Goal: Information Seeking & Learning: Learn about a topic

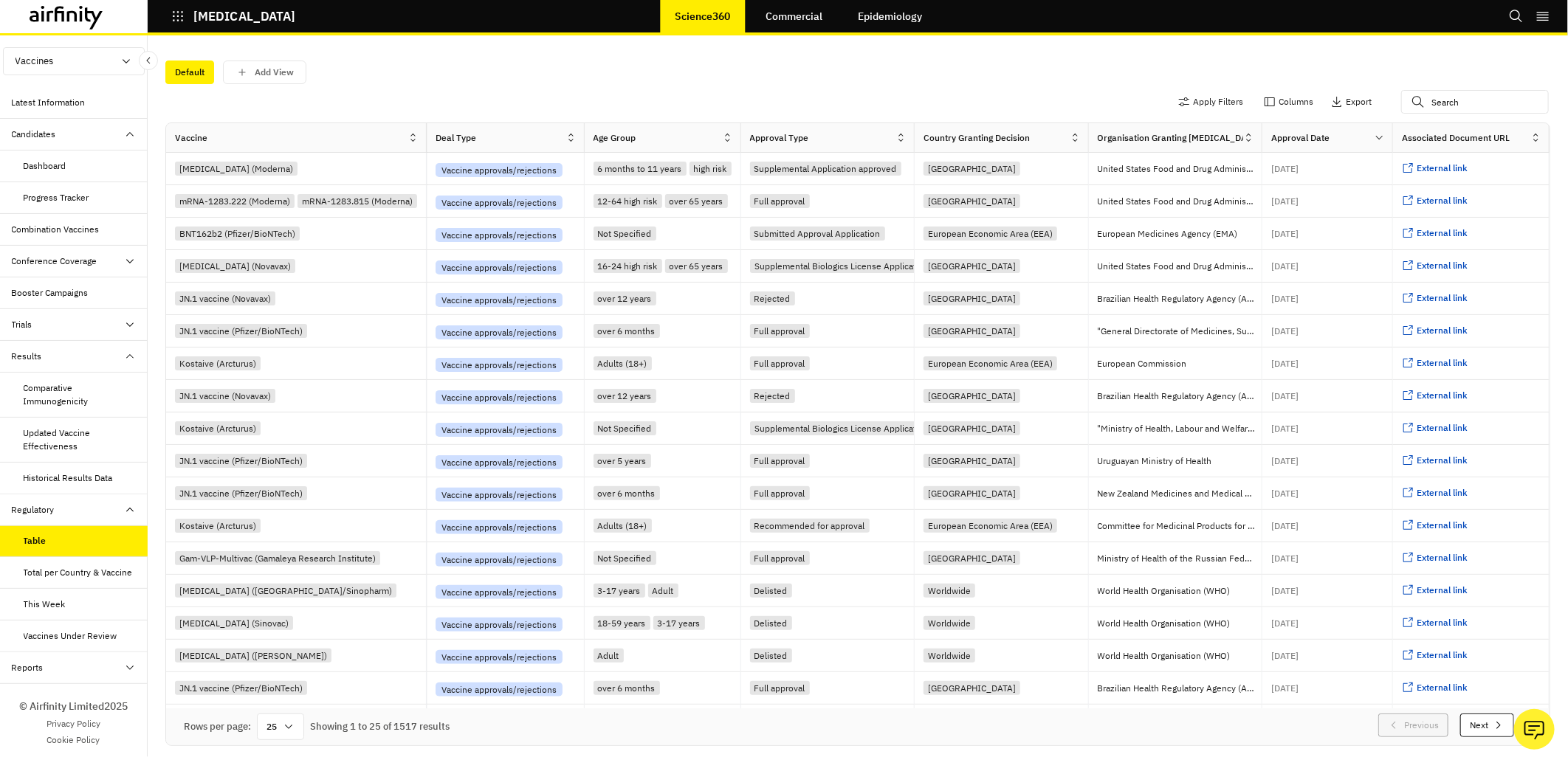
click at [34, 324] on div "Trials" at bounding box center [80, 324] width 136 height 14
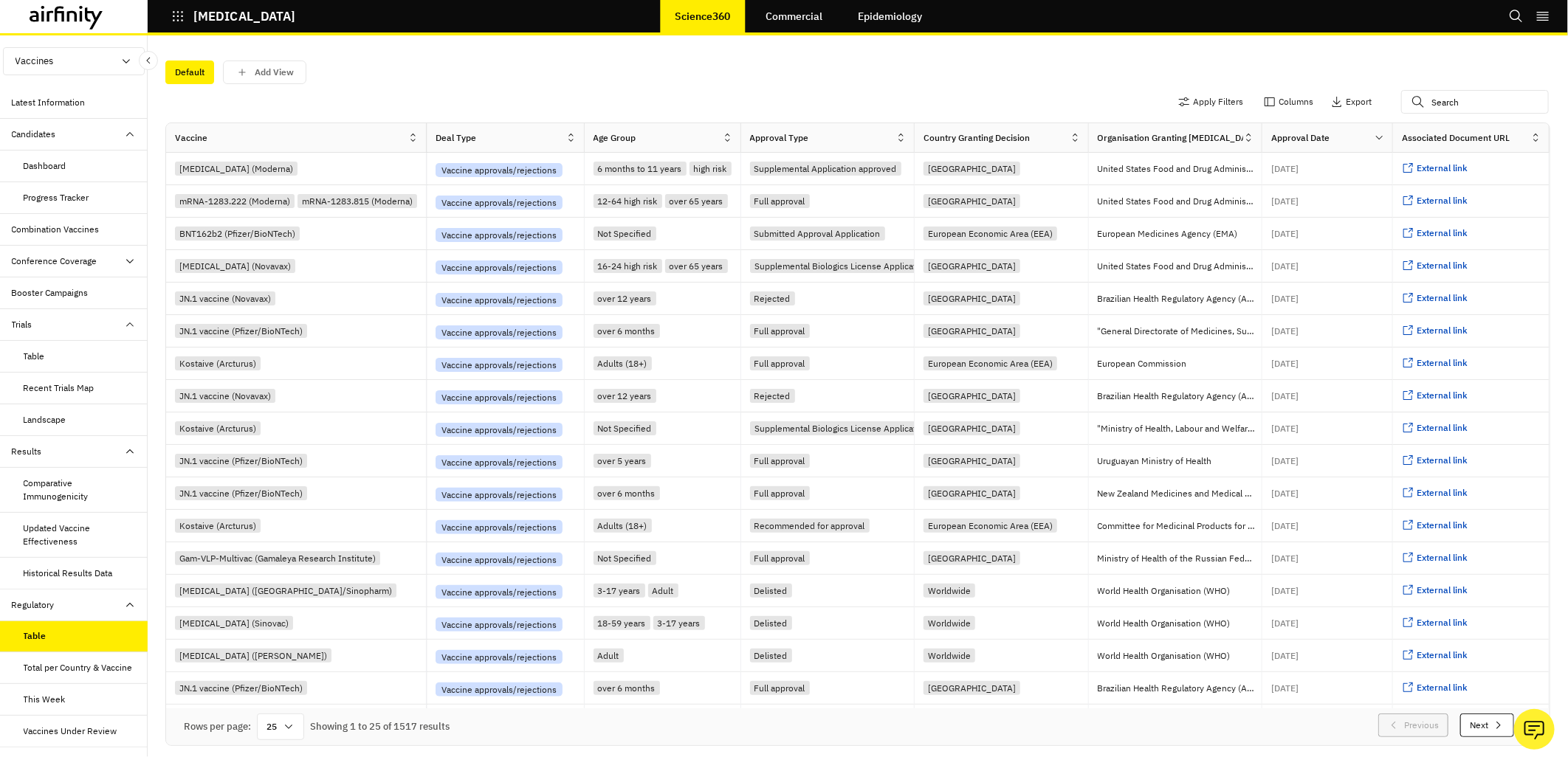
click at [41, 363] on div "Table" at bounding box center [34, 356] width 21 height 14
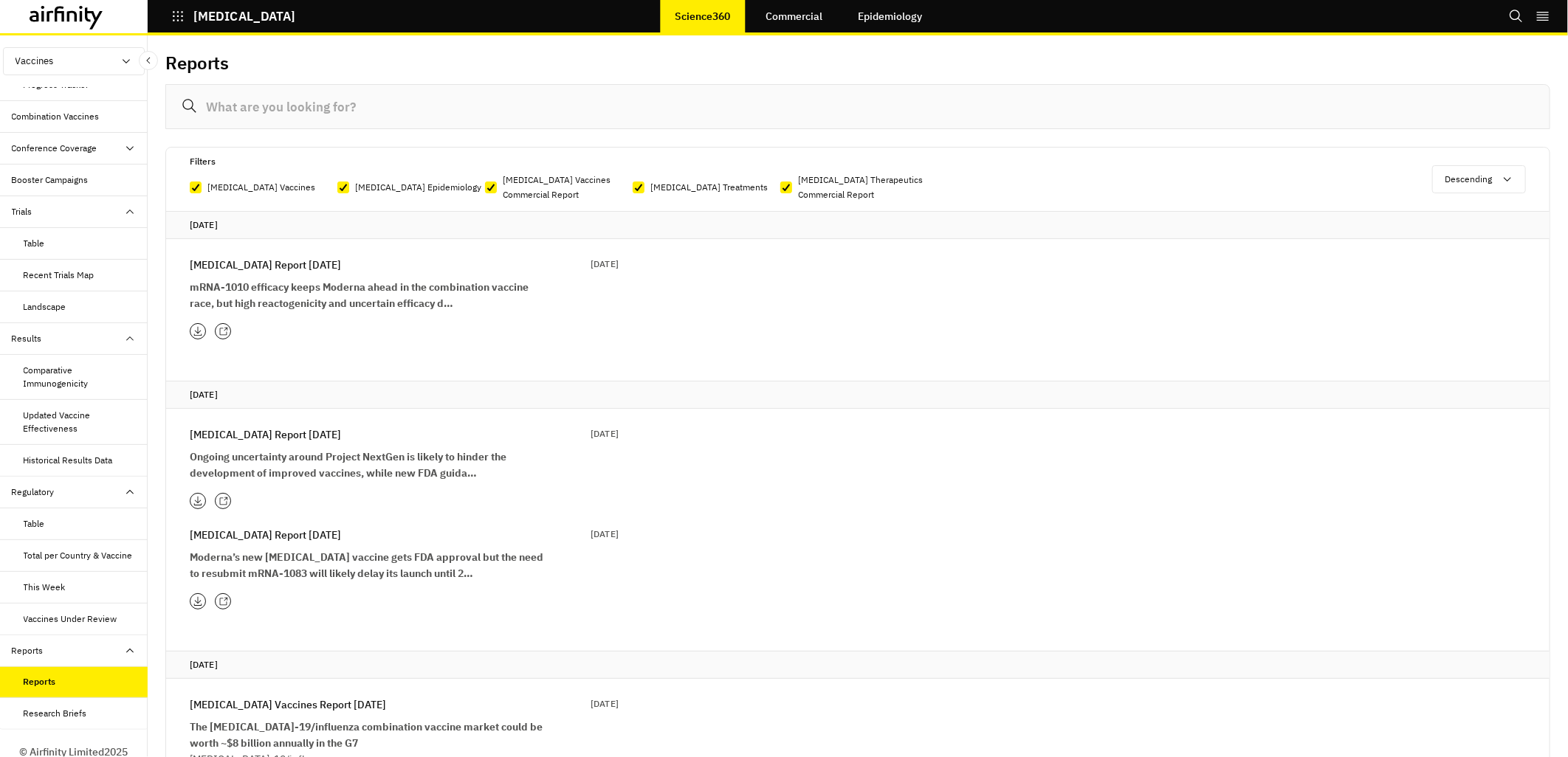
scroll to position [177, 0]
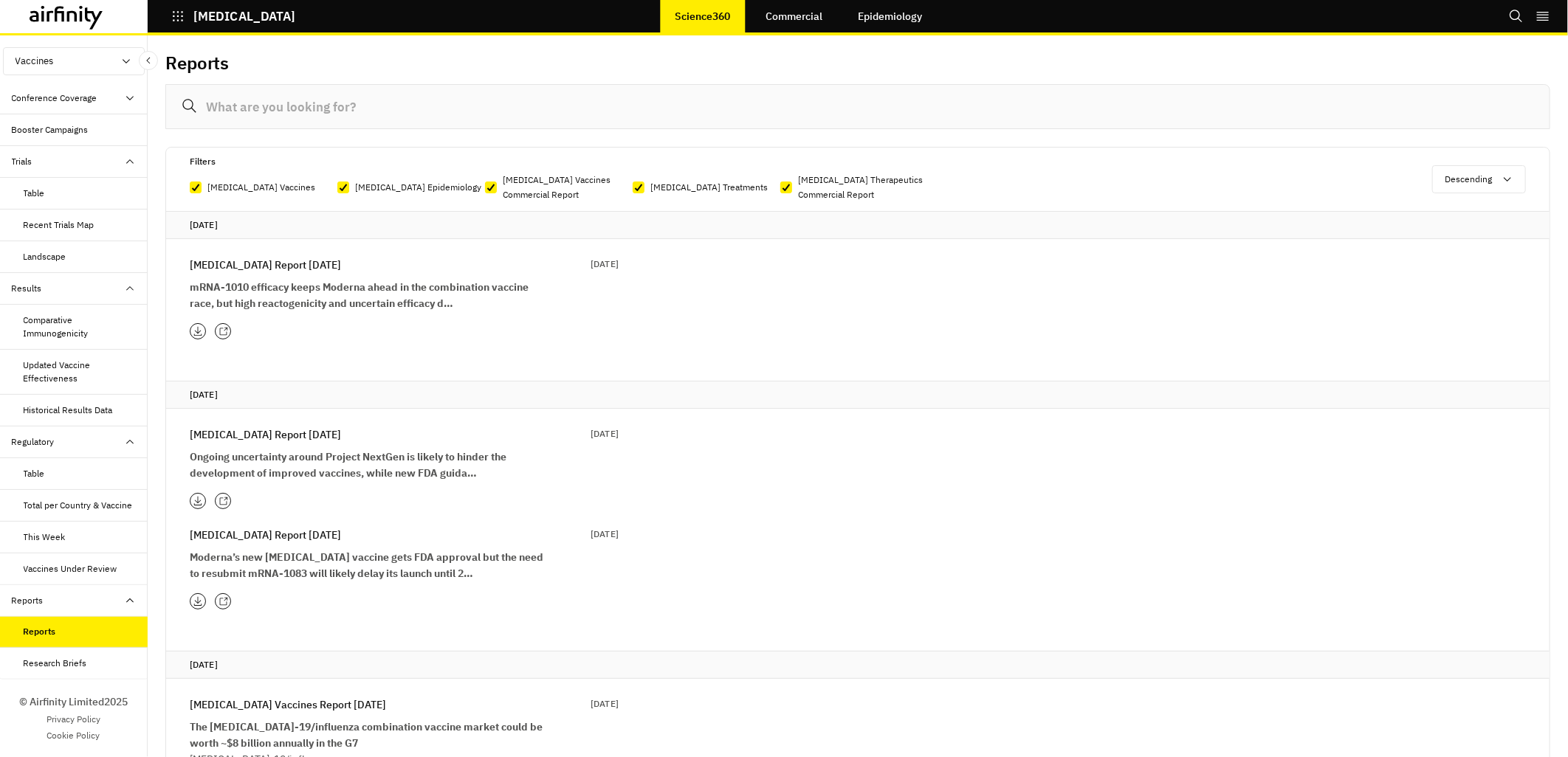
click at [57, 662] on div "Research Briefs" at bounding box center [56, 663] width 64 height 14
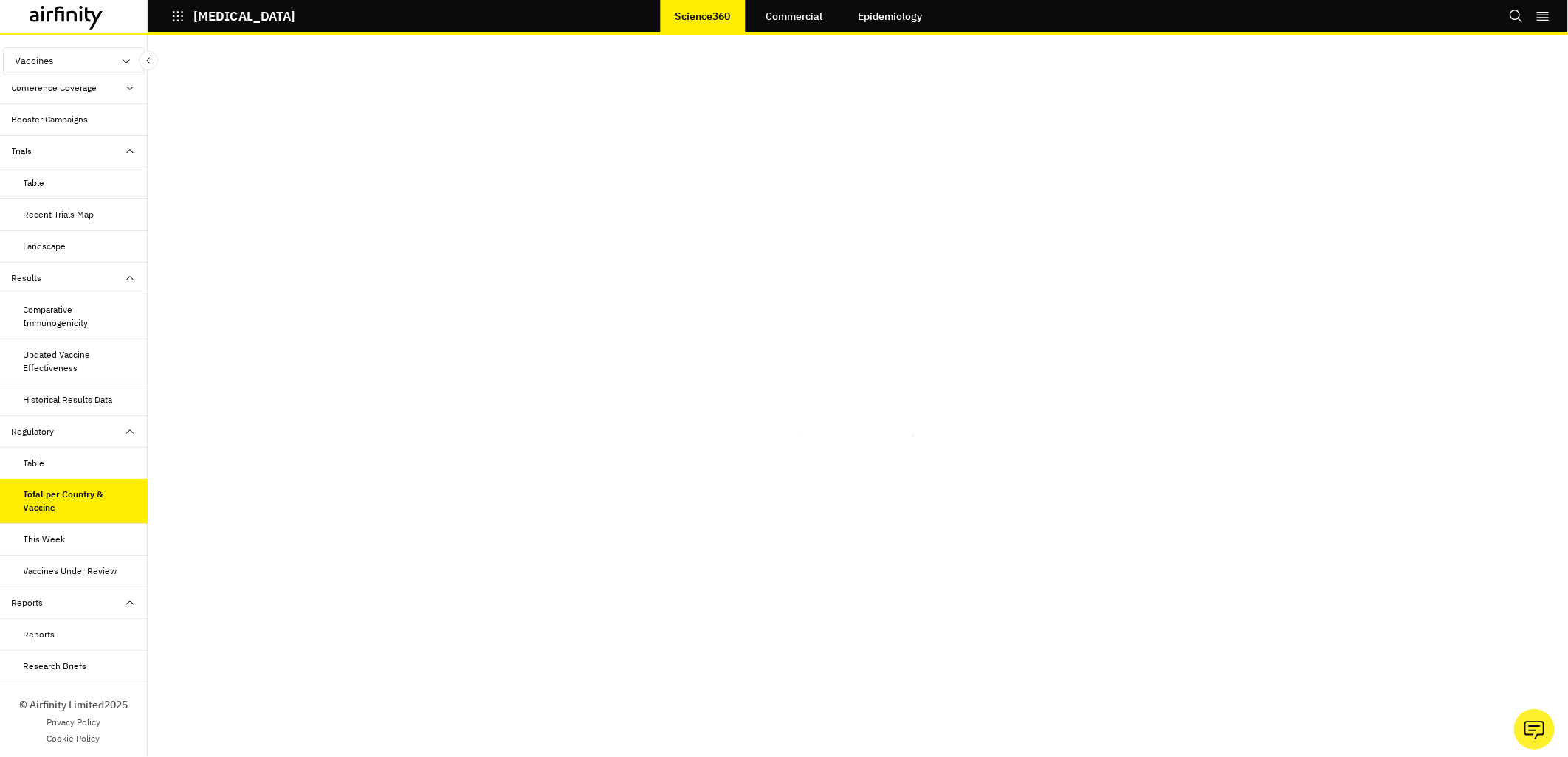
scroll to position [177, 0]
click at [40, 573] on div "Vaccines Under Review" at bounding box center [71, 568] width 94 height 14
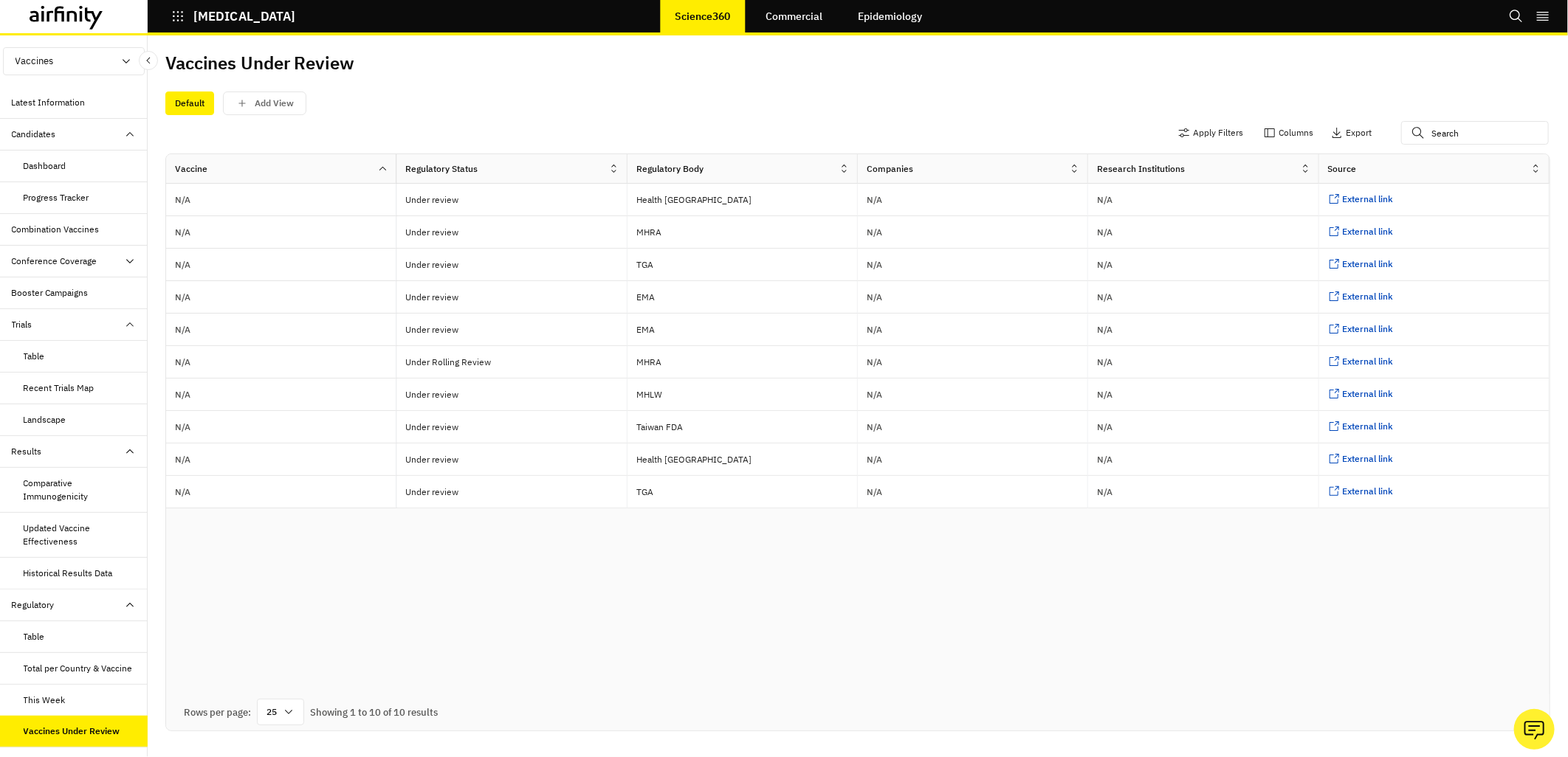
click at [24, 327] on div "Trials" at bounding box center [22, 324] width 21 height 14
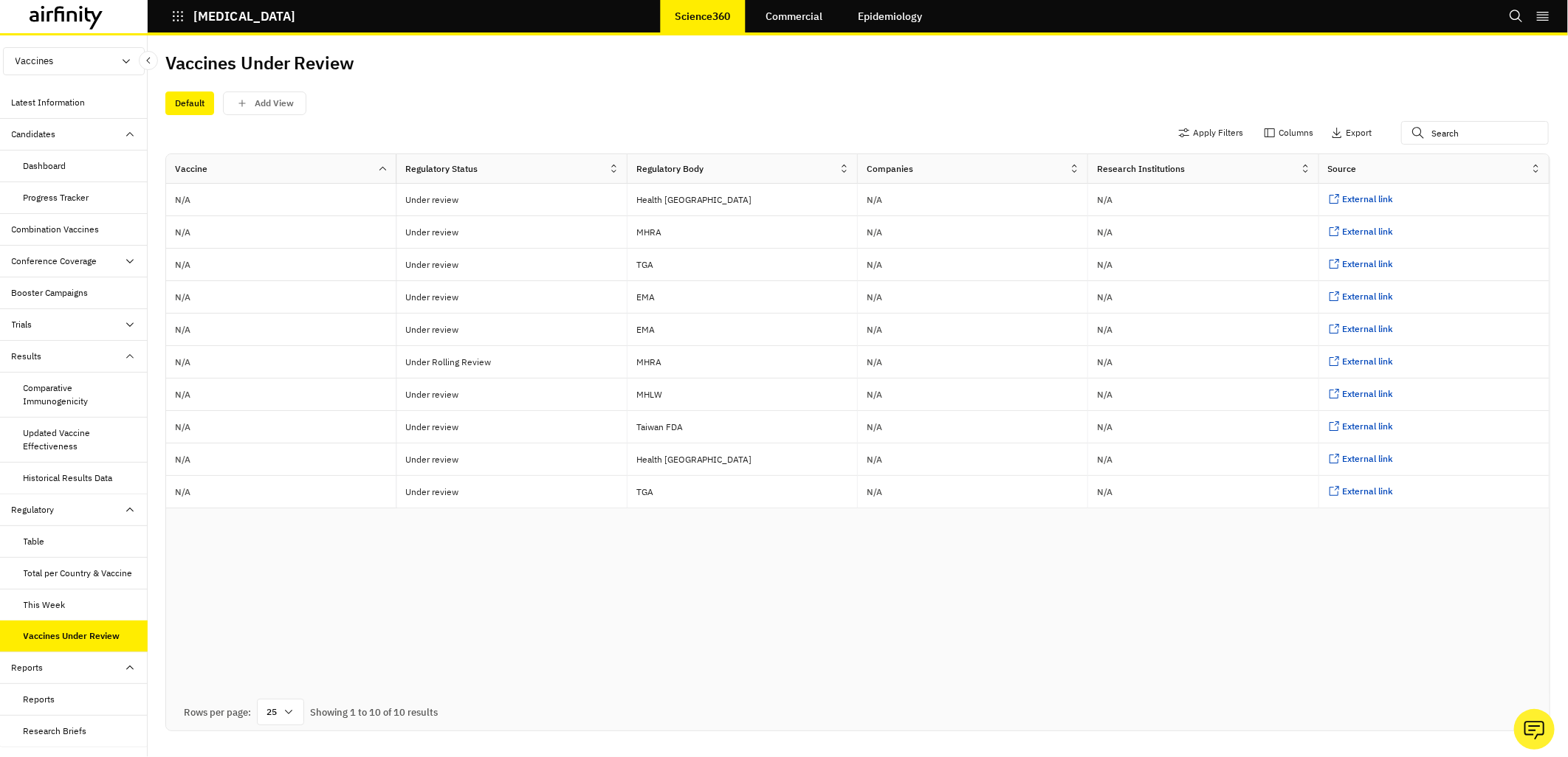
click at [34, 334] on div "Trials" at bounding box center [74, 325] width 148 height 32
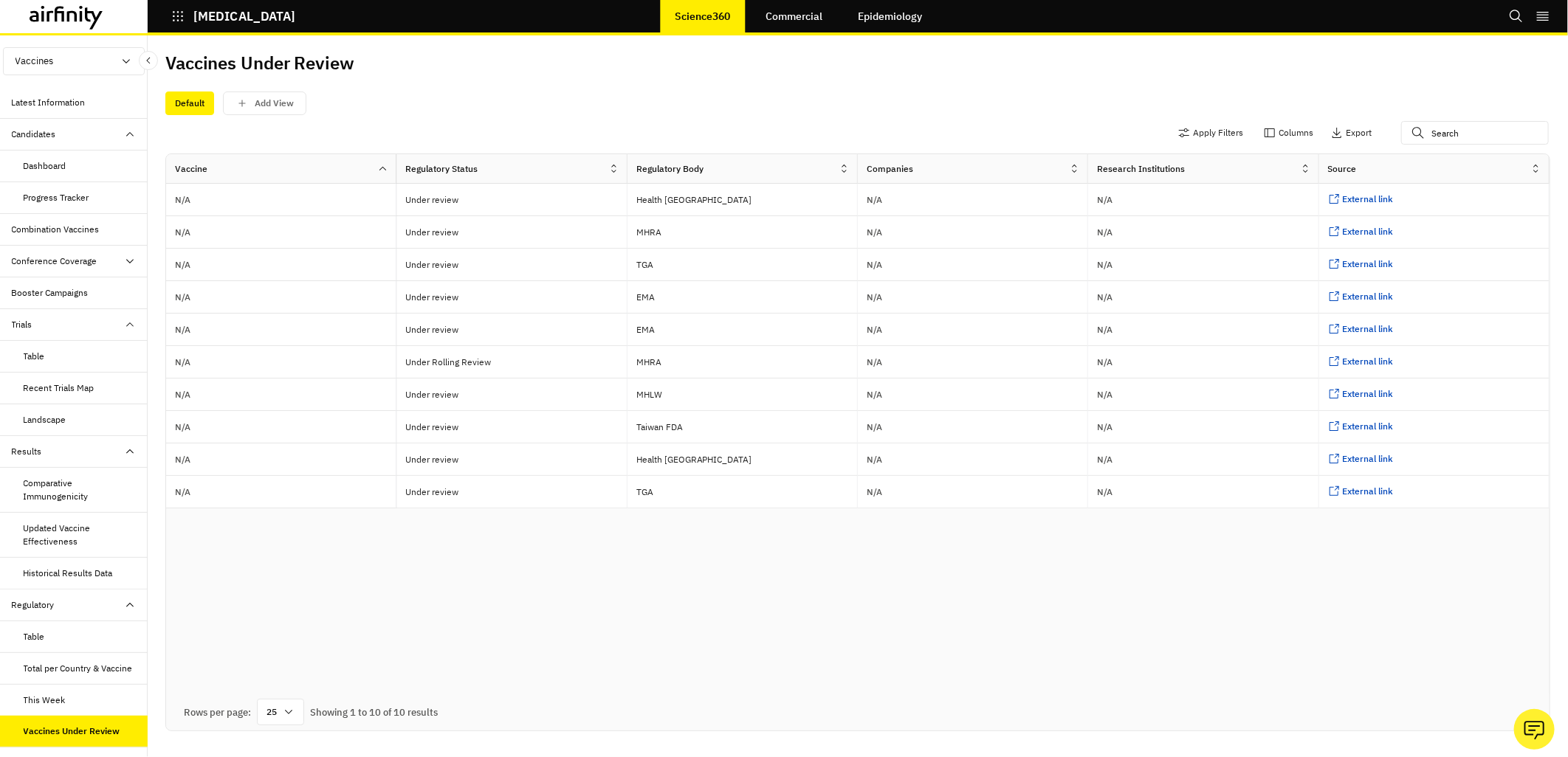
click at [38, 363] on div "Table" at bounding box center [34, 356] width 21 height 14
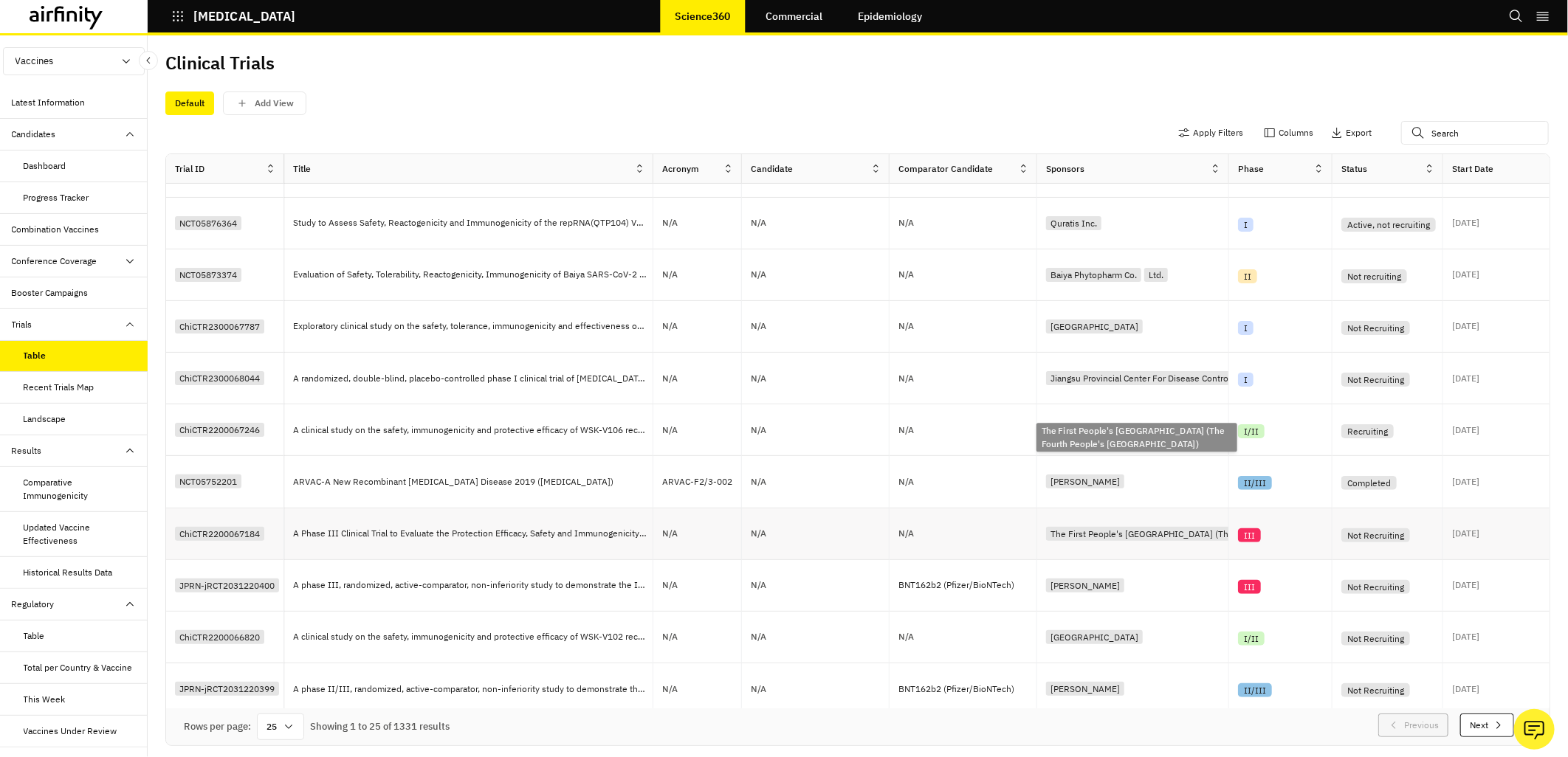
scroll to position [2, 0]
